Goal: Task Accomplishment & Management: Use online tool/utility

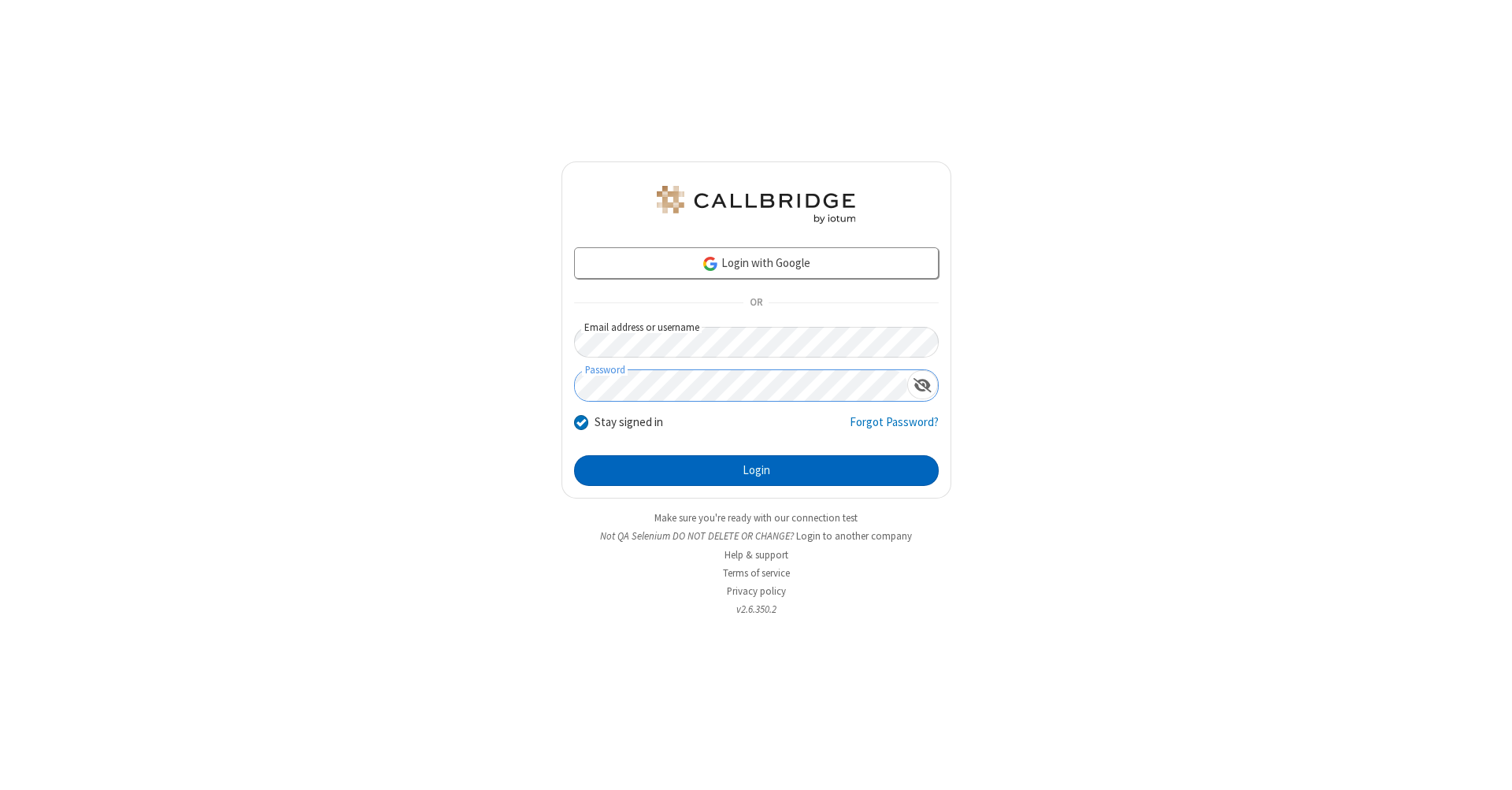
click at [756, 471] on button "Login" at bounding box center [756, 471] width 365 height 32
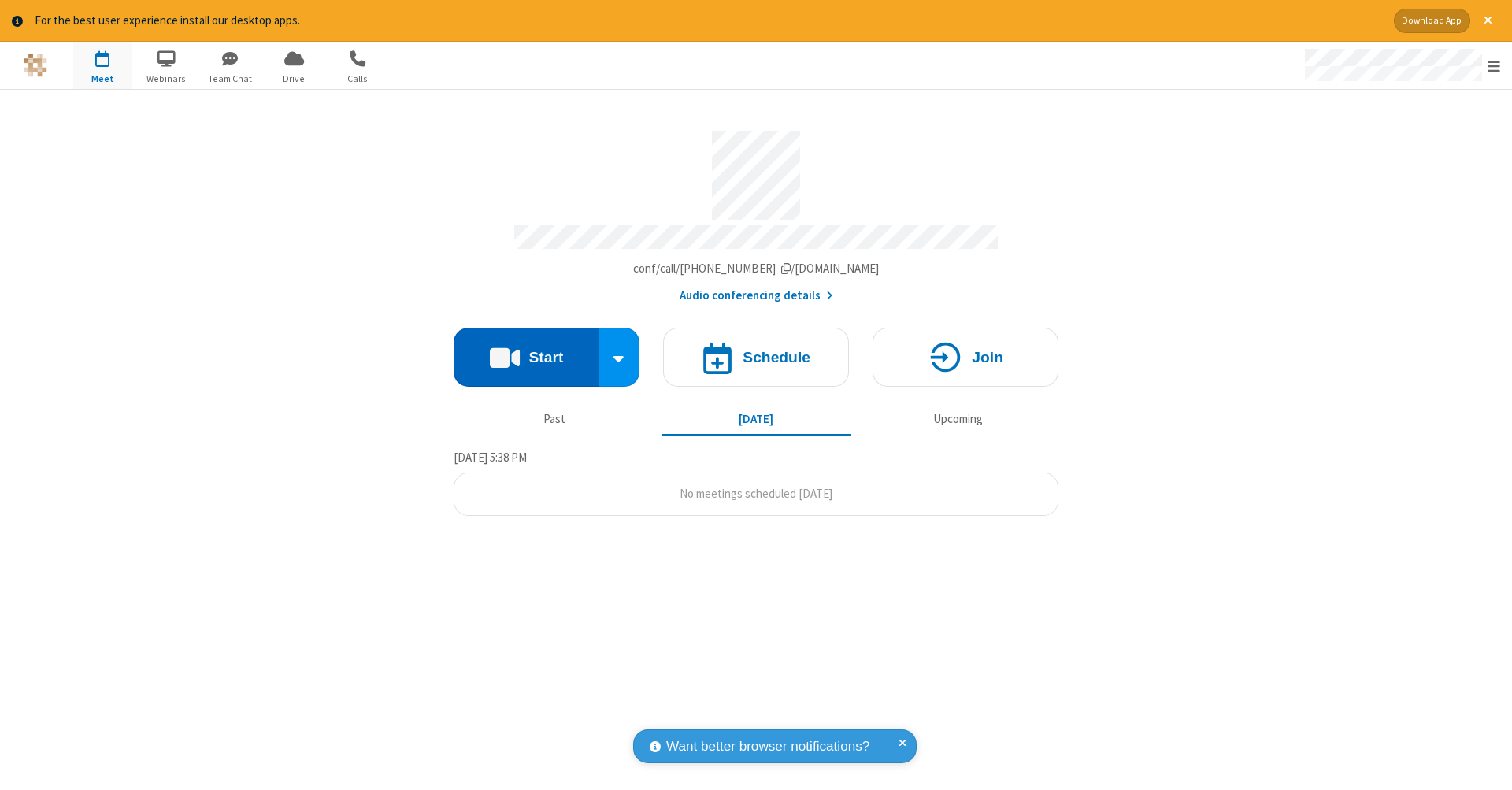
click at [526, 349] on button "Start" at bounding box center [527, 357] width 146 height 59
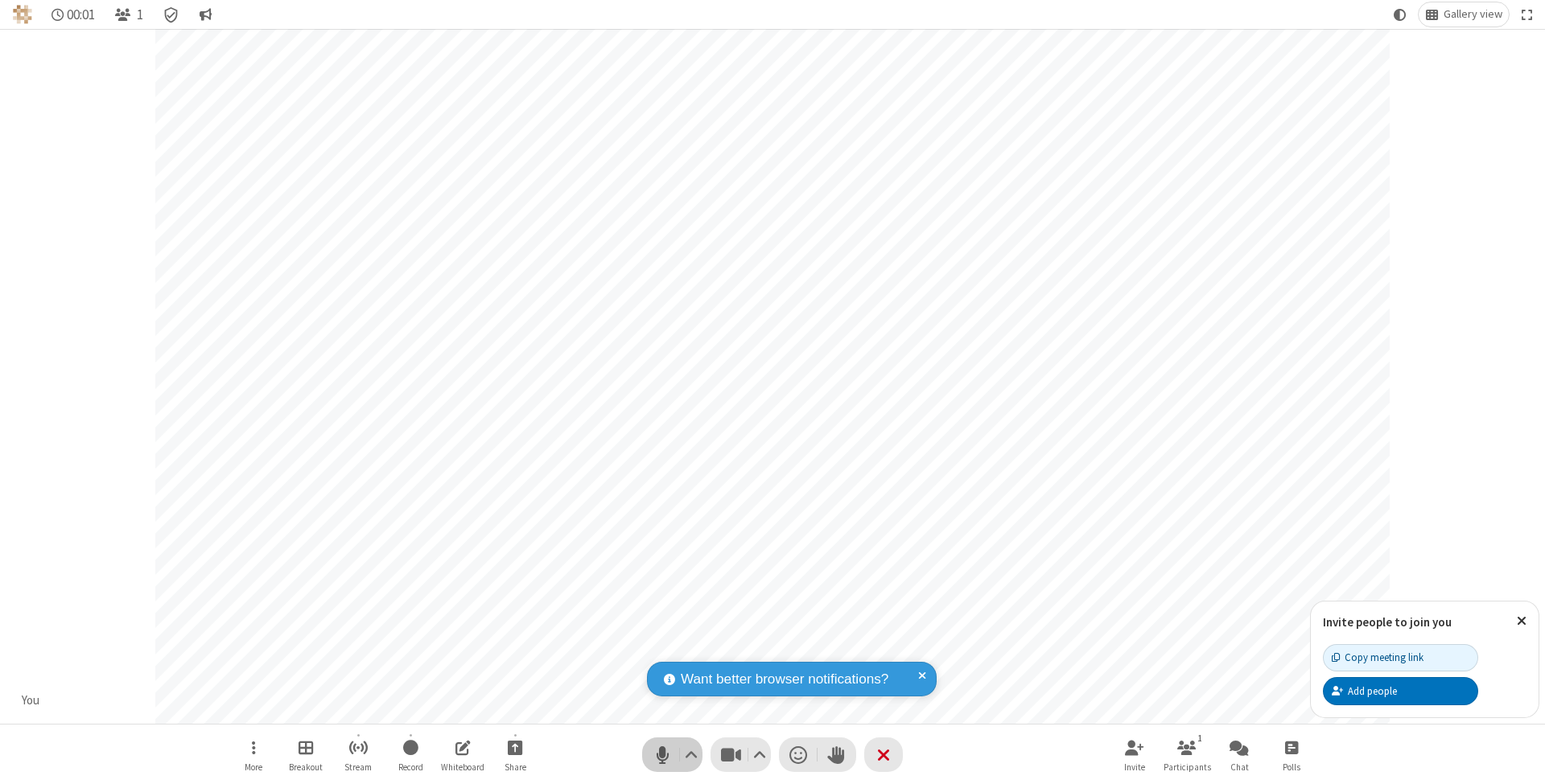
click at [662, 754] on span "Mute (⌘+Shift+A)" at bounding box center [661, 754] width 24 height 23
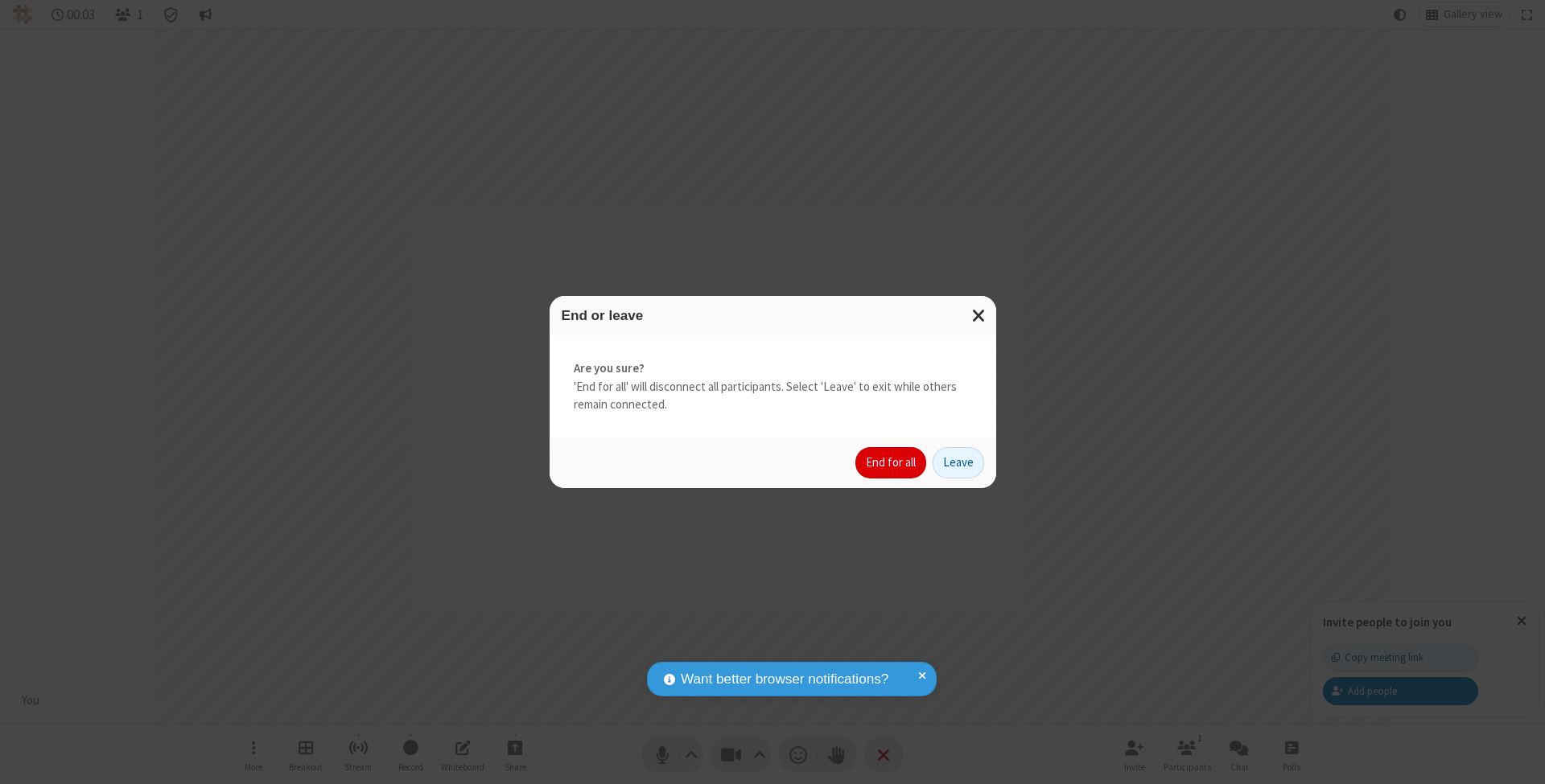
click at [891, 462] on button "End for all" at bounding box center [891, 463] width 71 height 32
